Goal: Task Accomplishment & Management: Manage account settings

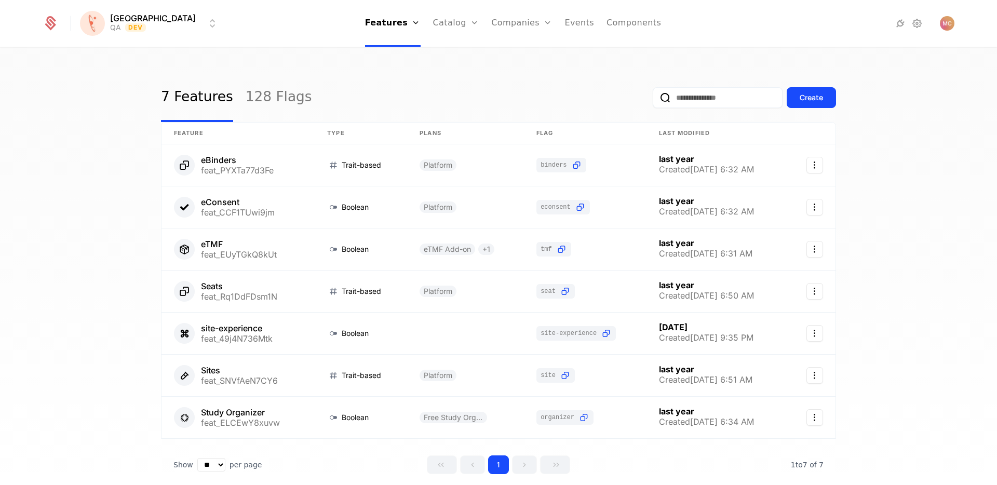
click at [917, 23] on icon at bounding box center [917, 23] width 12 height 12
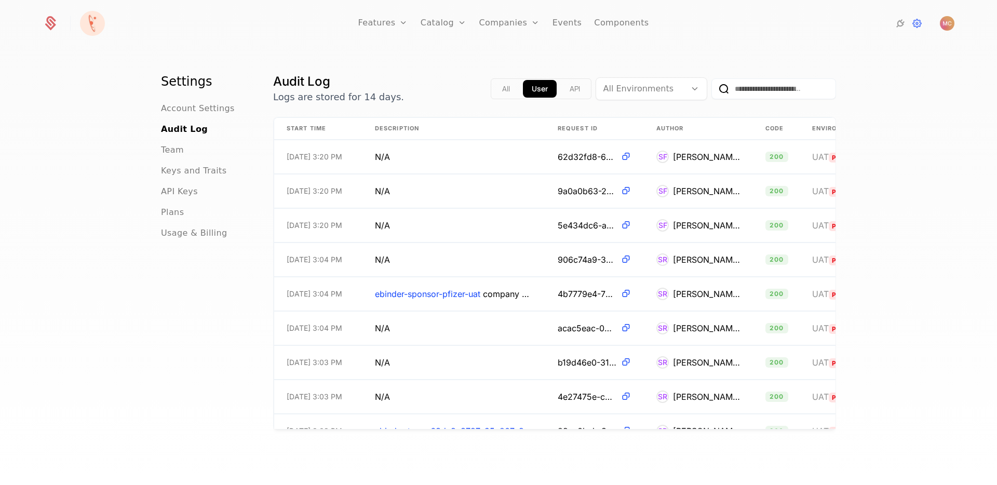
click at [161, 155] on div "Settings Account Settings Audit Log Team Keys and Traits API Keys Plans Usage &…" at bounding box center [498, 269] width 997 height 443
click at [167, 153] on span "Team" at bounding box center [172, 150] width 23 height 12
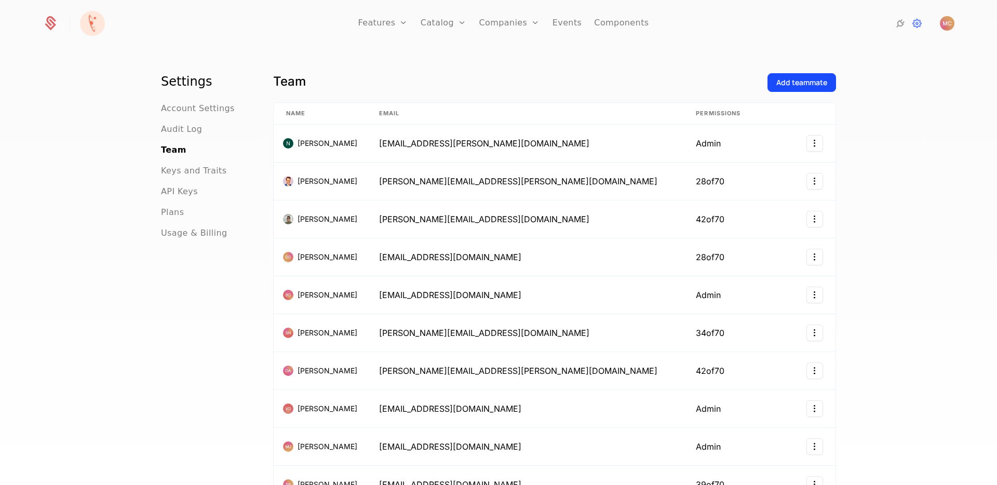
click at [899, 215] on div "Settings Account Settings Audit Log Team Keys and Traits API Keys Plans Usage &…" at bounding box center [498, 269] width 997 height 443
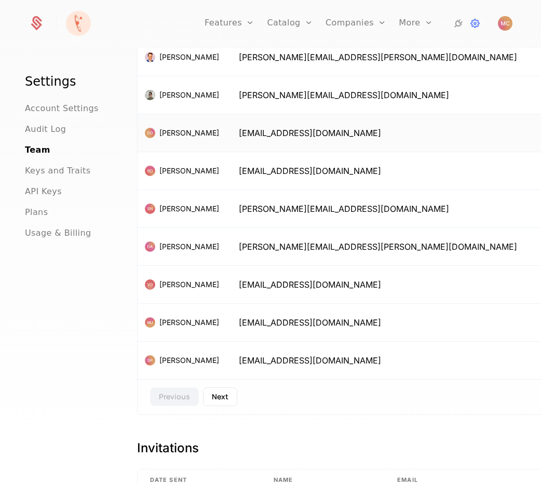
scroll to position [191, 0]
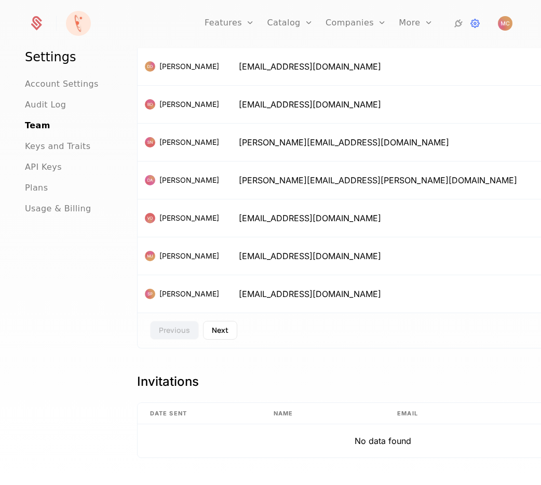
click at [224, 331] on button "Next" at bounding box center [220, 330] width 34 height 19
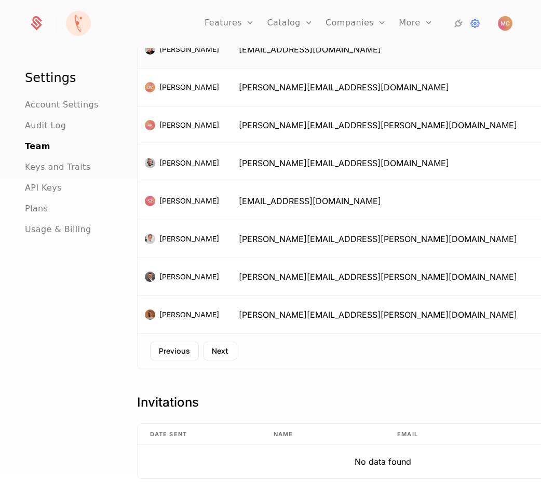
scroll to position [181, 0]
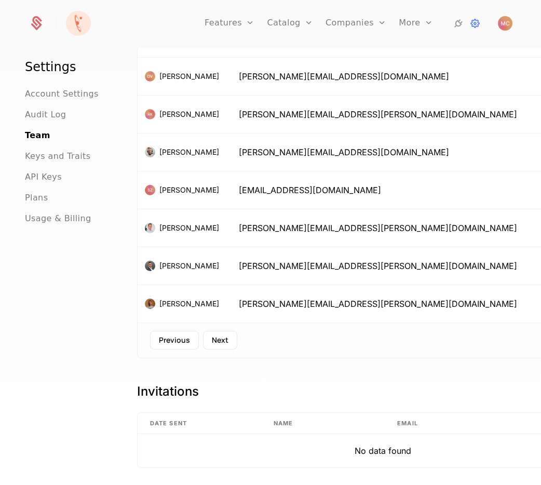
click at [212, 339] on button "Next" at bounding box center [220, 340] width 34 height 19
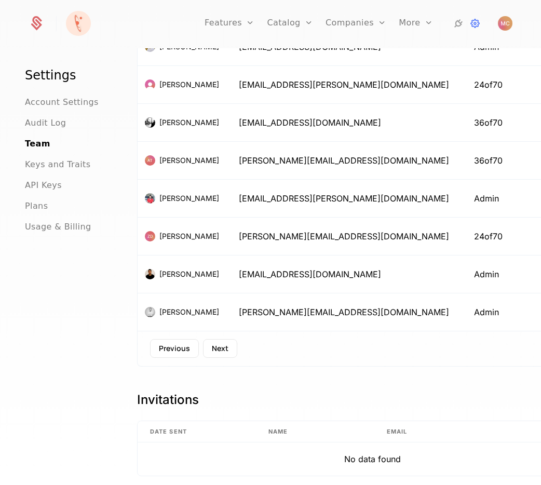
scroll to position [191, 0]
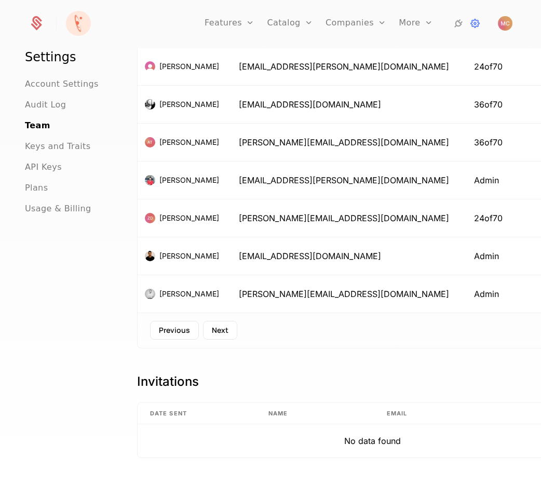
click at [219, 330] on button "Next" at bounding box center [220, 330] width 34 height 19
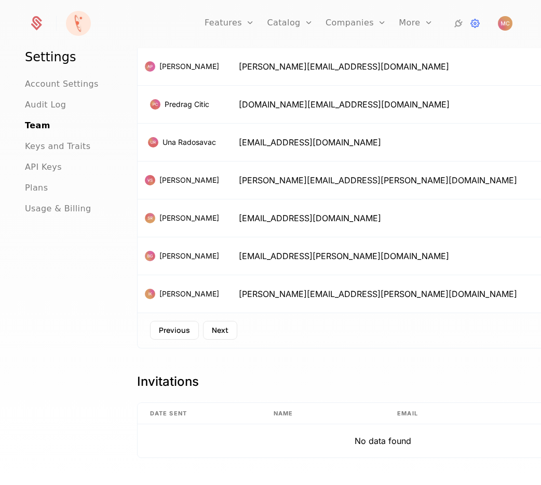
click at [212, 328] on button "Next" at bounding box center [220, 330] width 34 height 19
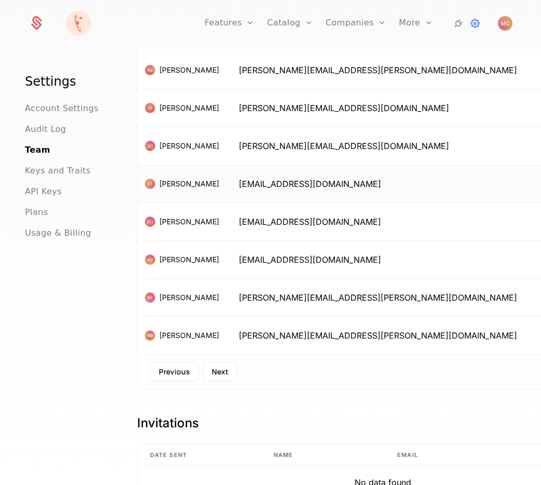
scroll to position [156, 0]
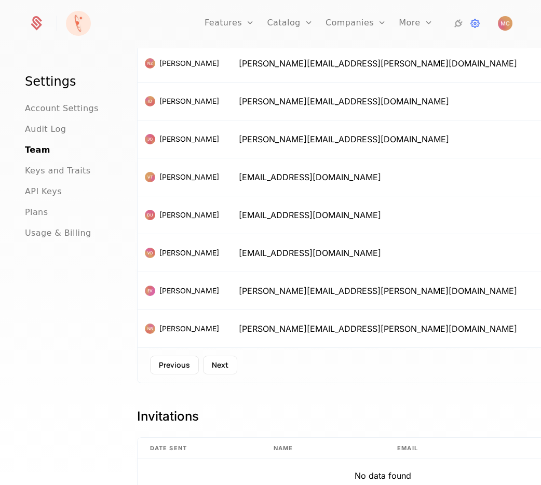
click at [217, 367] on button "Next" at bounding box center [220, 365] width 34 height 19
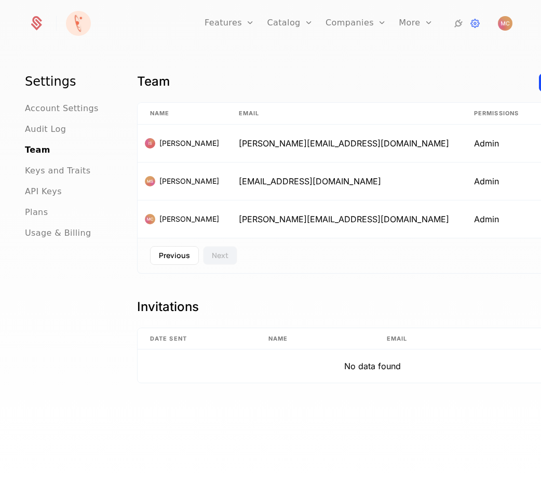
scroll to position [11, 0]
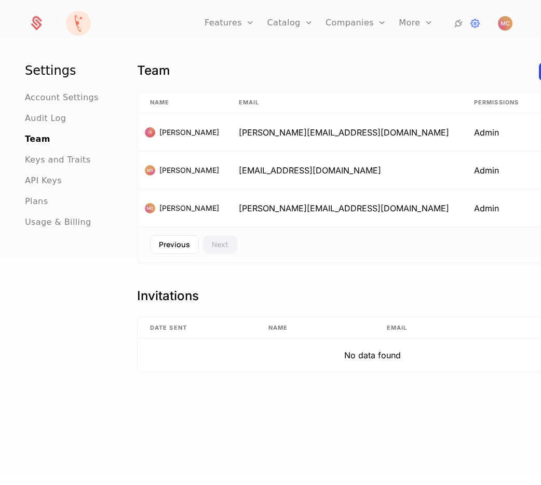
click at [175, 243] on button "Previous" at bounding box center [174, 244] width 49 height 19
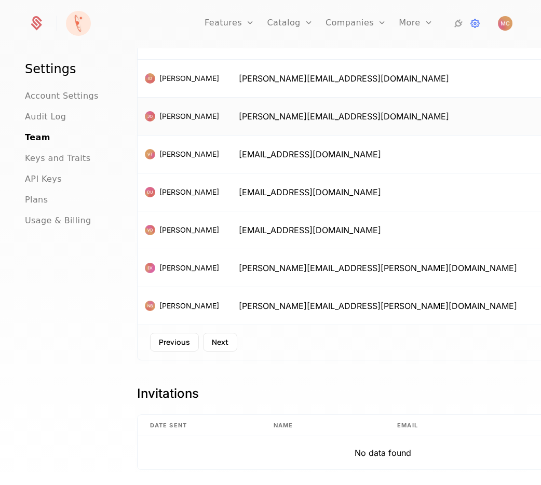
scroll to position [180, 0]
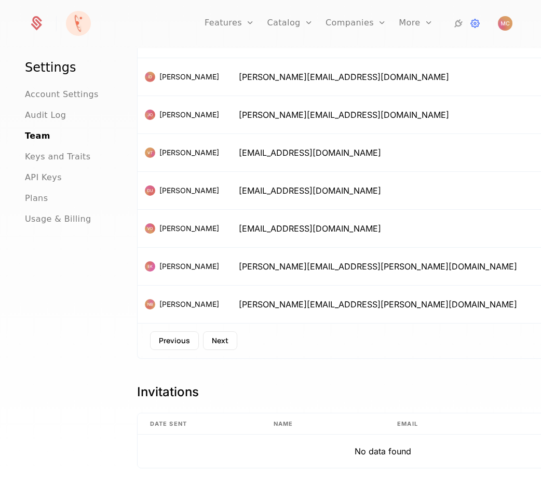
click at [169, 340] on button "Previous" at bounding box center [174, 340] width 49 height 19
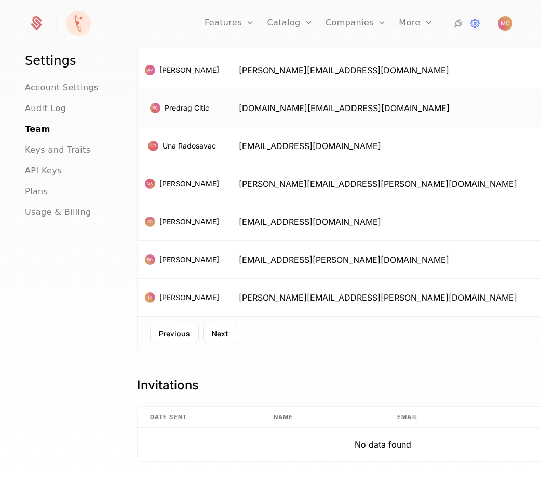
scroll to position [191, 0]
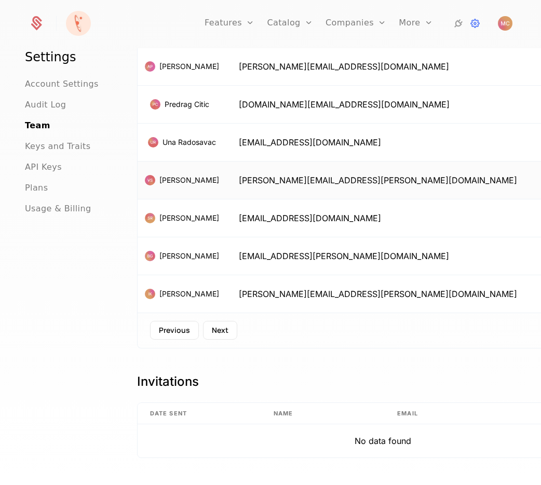
click at [533, 179] on html "Features Features Flags Catalog Plans Add Ons Credits Configuration Companies C…" at bounding box center [270, 242] width 541 height 485
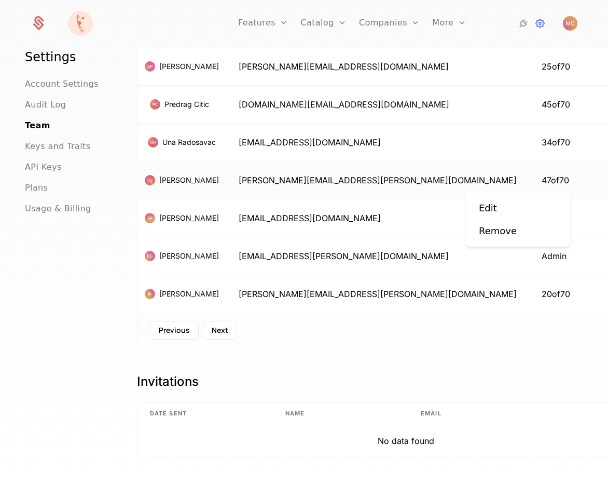
click at [563, 184] on html "Features Features Flags Catalog Plans Add Ons Credits Configuration Companies C…" at bounding box center [304, 242] width 608 height 485
click at [494, 234] on div "Remove" at bounding box center [498, 231] width 38 height 15
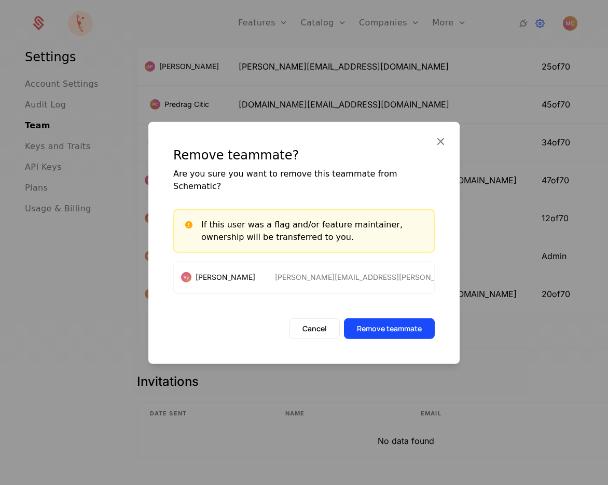
click at [402, 326] on button "Remove teammate" at bounding box center [389, 328] width 91 height 21
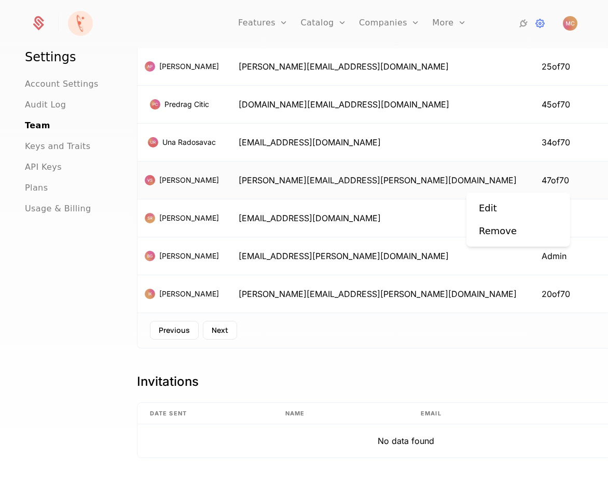
click at [562, 182] on html "Features Features Flags Catalog Plans Add Ons Credits Configuration Companies C…" at bounding box center [304, 242] width 608 height 485
click at [505, 231] on div "Remove" at bounding box center [498, 231] width 38 height 15
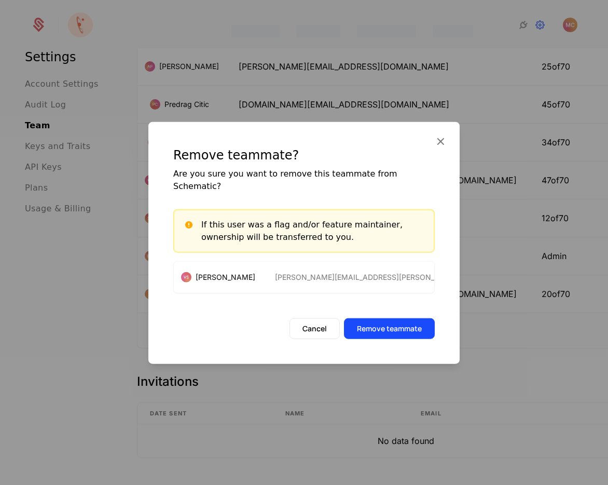
click at [388, 322] on button "Remove teammate" at bounding box center [389, 328] width 91 height 21
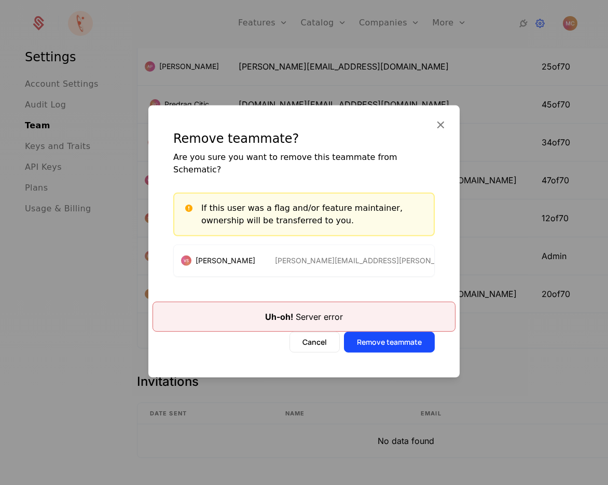
drag, startPoint x: 437, startPoint y: 129, endPoint x: 592, endPoint y: 75, distance: 164.0
click at [437, 129] on icon "button" at bounding box center [440, 124] width 13 height 13
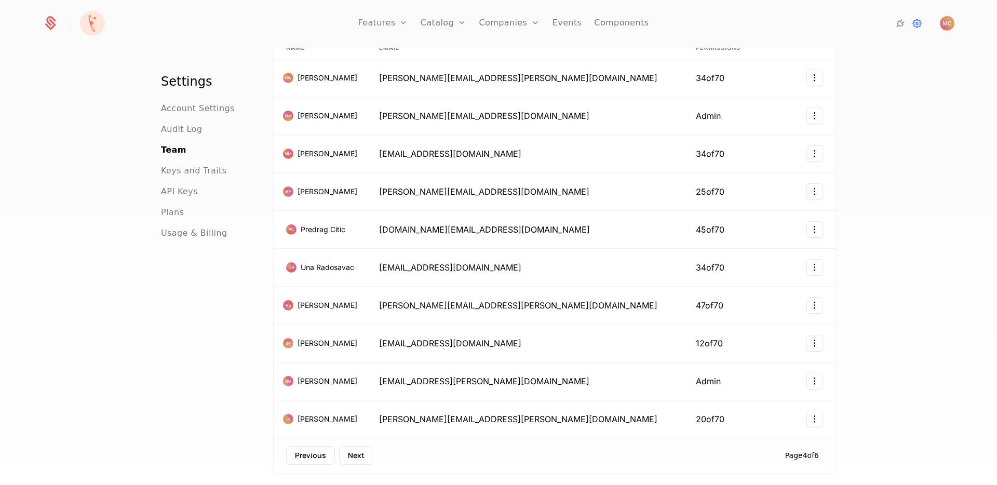
scroll to position [0, 0]
